Goal: Task Accomplishment & Management: Use online tool/utility

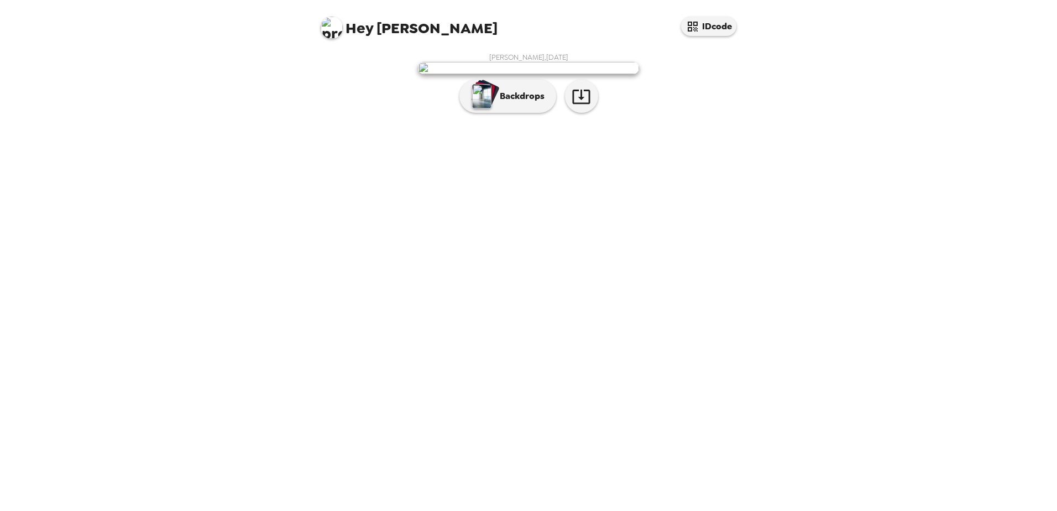
click at [328, 28] on img at bounding box center [332, 28] width 22 height 22
drag, startPoint x: 777, startPoint y: 143, endPoint x: 744, endPoint y: 111, distance: 46.1
click at [777, 143] on div at bounding box center [528, 255] width 1057 height 511
click at [703, 34] on button "IDcode" at bounding box center [708, 26] width 55 height 19
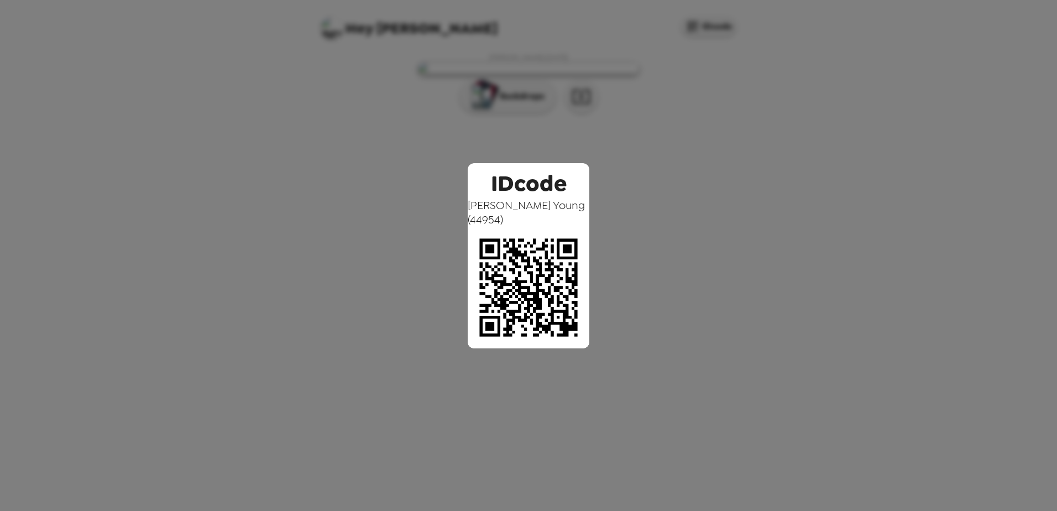
click at [502, 244] on img at bounding box center [529, 288] width 122 height 122
